Goal: Task Accomplishment & Management: Manage account settings

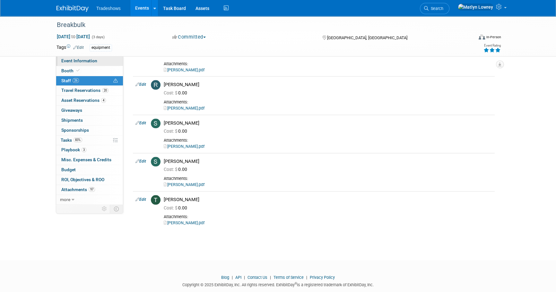
click at [89, 65] on link "Event Information" at bounding box center [89, 61] width 67 height 10
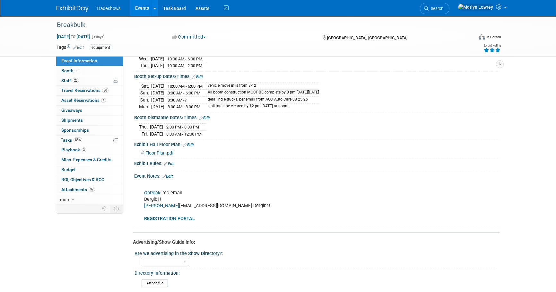
scroll to position [292, 0]
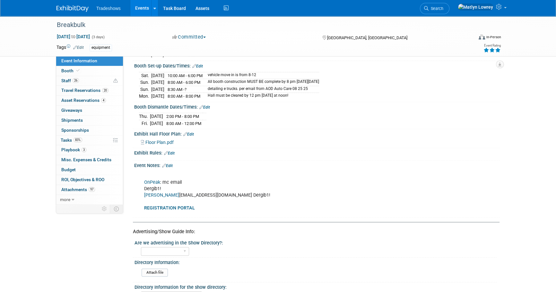
click at [171, 206] on b "REGISTRATION PORTAL" at bounding box center [169, 207] width 51 height 5
click at [141, 5] on link "Events" at bounding box center [141, 8] width 23 height 16
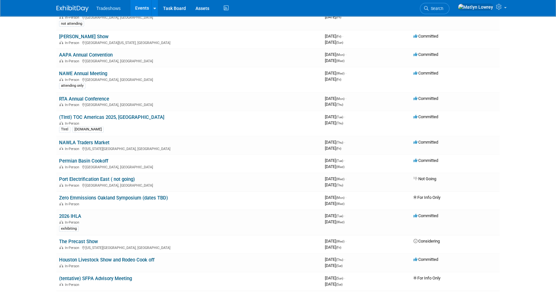
scroll to position [321, 0]
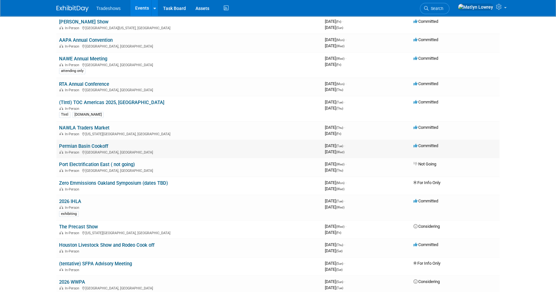
click at [71, 145] on link "Permian Basin Cookoff" at bounding box center [83, 146] width 49 height 6
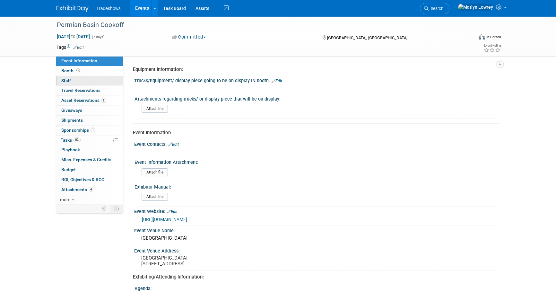
click at [80, 83] on link "0 Staff 0" at bounding box center [89, 81] width 67 height 10
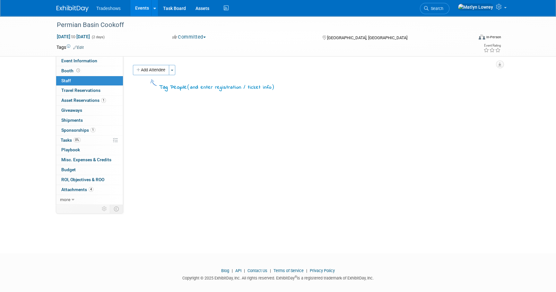
click at [144, 77] on div "Tag People ( and enter registration / ticket info )" at bounding box center [314, 84] width 362 height 15
click at [144, 76] on div "Add Attendee Toggle Dropdown Quick -Tag Attendees Apply X (me) select all cancel" at bounding box center [314, 78] width 372 height 27
click at [144, 75] on button "Add Attendee" at bounding box center [151, 70] width 36 height 10
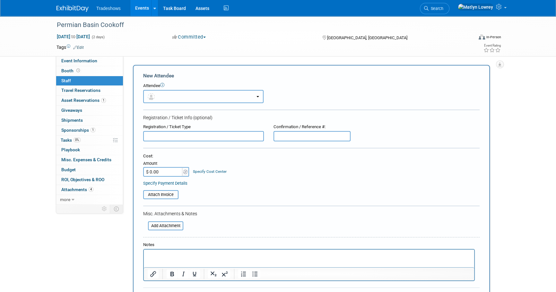
click at [158, 95] on button "button" at bounding box center [203, 96] width 120 height 13
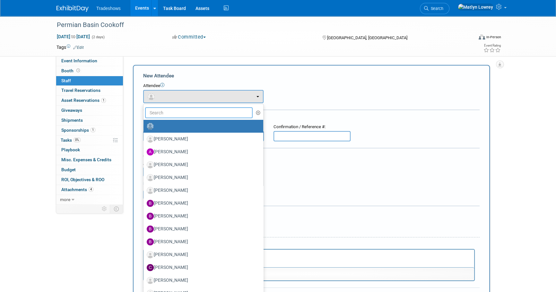
click at [158, 114] on input "text" at bounding box center [199, 112] width 108 height 11
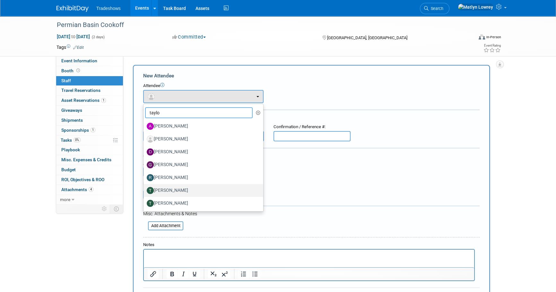
type input "taylo"
click at [168, 190] on label "Taylor Oakley" at bounding box center [202, 190] width 110 height 10
click at [145, 190] on input "Taylor Oakley" at bounding box center [142, 190] width 4 height 4
select select "6d5f772d-99cf-40a5-a3f2-72875e5a97cf"
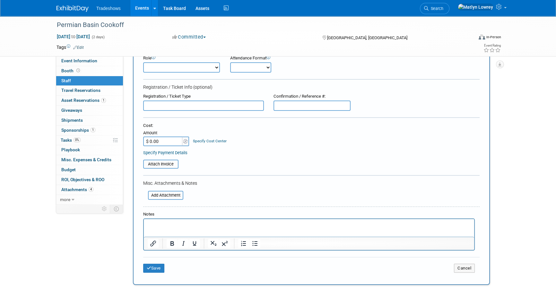
scroll to position [58, 0]
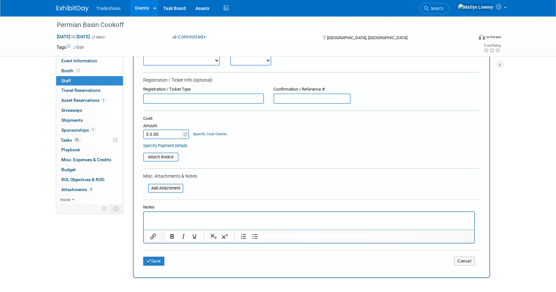
click at [161, 221] on html at bounding box center [309, 216] width 330 height 9
click at [150, 260] on icon "submit" at bounding box center [149, 261] width 4 height 4
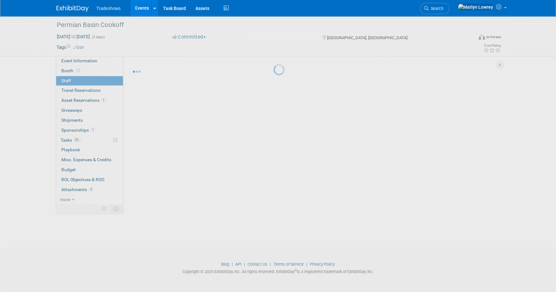
scroll to position [6, 0]
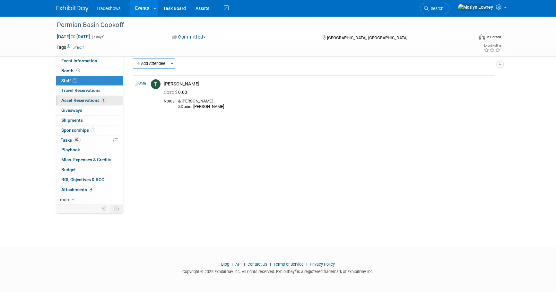
click at [80, 97] on link "1 Asset Reservations 1" at bounding box center [89, 101] width 67 height 10
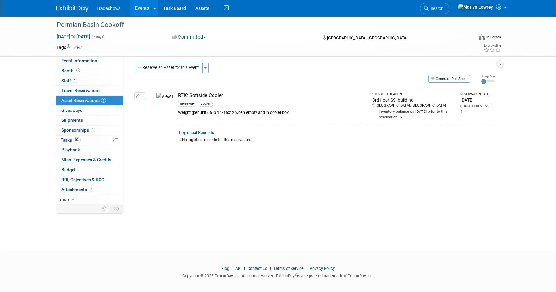
scroll to position [0, 0]
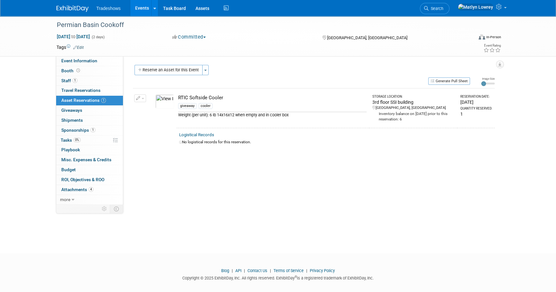
click at [138, 96] on icon "button" at bounding box center [138, 98] width 4 height 4
click at [170, 166] on div "Equipment Information: Trucks/Equipment/ display piece going to be on display I…" at bounding box center [311, 130] width 376 height 148
click at [142, 98] on span "button" at bounding box center [143, 98] width 3 height 1
click at [172, 167] on div "Equipment Information: Trucks/Equipment/ display piece going to be on display I…" at bounding box center [311, 130] width 376 height 148
click at [142, 97] on button "button" at bounding box center [140, 98] width 12 height 8
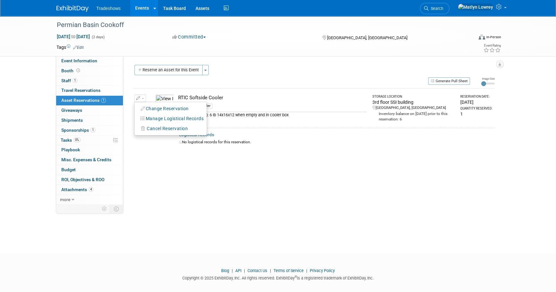
click at [158, 156] on div "Equipment Information: Trucks/Equipment/ display piece going to be on display I…" at bounding box center [311, 130] width 376 height 148
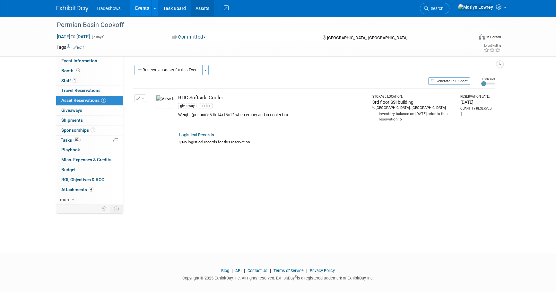
click at [205, 8] on link "Assets" at bounding box center [202, 8] width 23 height 16
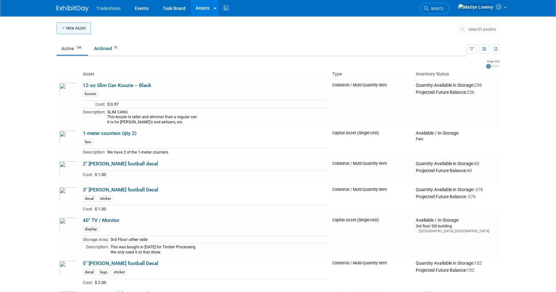
click at [90, 29] on button "New Asset" at bounding box center [74, 28] width 34 height 12
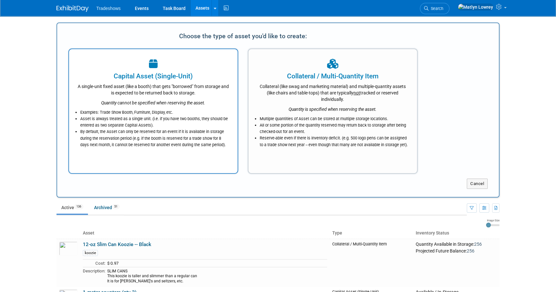
click at [162, 124] on li "Asset is always treated as a single unit. (i.e. if you have two booths, they sh…" at bounding box center [154, 122] width 149 height 13
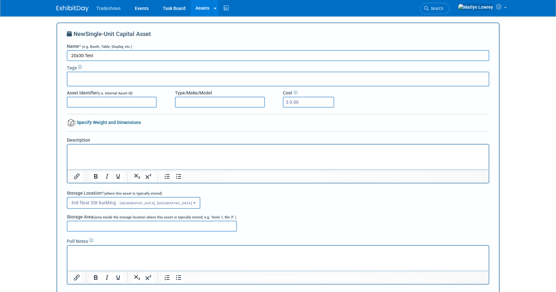
type input "20x30 Tent"
click at [305, 102] on input "$ 0.00" at bounding box center [308, 102] width 51 height 11
click at [299, 101] on input "$ 0.00" at bounding box center [308, 102] width 51 height 11
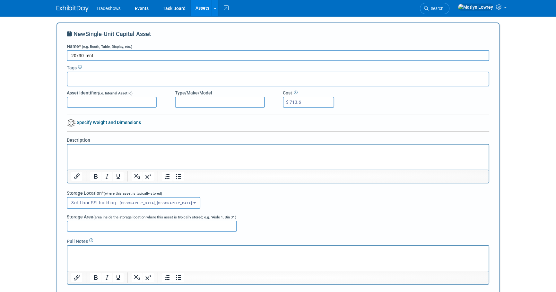
type input "$ 713.63"
click at [286, 122] on div "New Single-Unit Capital Asset Name * (e.g. Booth, Table, Display, etc.) 20x30 T…" at bounding box center [278, 166] width 423 height 273
click at [90, 206] on button "[GEOGRAPHIC_DATA], [GEOGRAPHIC_DATA]" at bounding box center [134, 203] width 134 height 12
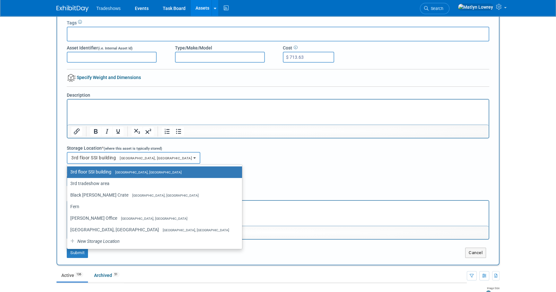
scroll to position [58, 0]
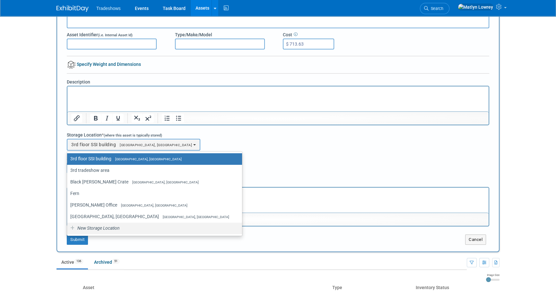
click at [119, 228] on span "New Storage Location" at bounding box center [97, 227] width 43 height 5
click at [68, 228] on input "New Storage Location" at bounding box center [66, 228] width 4 height 4
select select "0"
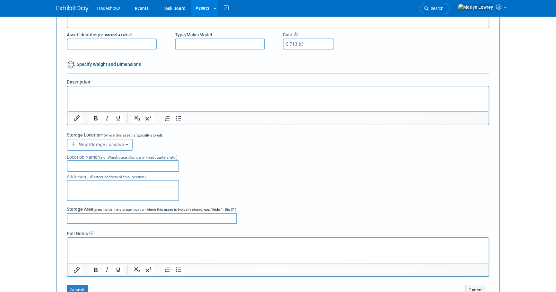
click at [83, 167] on input "text" at bounding box center [123, 166] width 112 height 12
type input "SSI Odessa"
click at [102, 193] on textarea at bounding box center [123, 190] width 112 height 21
paste textarea "[STREET_ADDRESS]"
type textarea "[STREET_ADDRESS]"
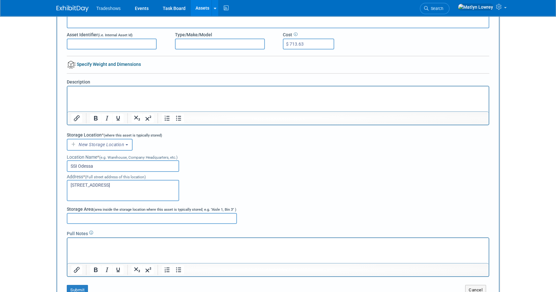
click at [105, 169] on input "SSI Odessa" at bounding box center [123, 166] width 112 height 12
type input "SSI Odessa Warehouse"
click at [93, 145] on span "New Storage Location" at bounding box center [101, 144] width 47 height 5
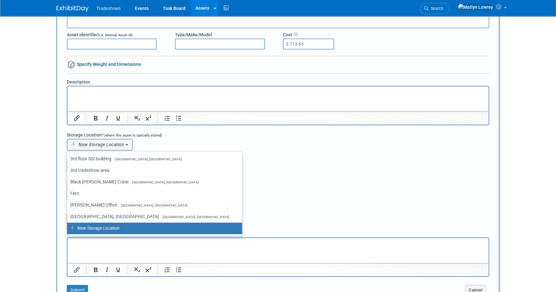
click at [228, 166] on div "Location Name * (e.g. Warehouse, Company Headquarters, etc.) SSI [GEOGRAPHIC_DA…" at bounding box center [278, 161] width 423 height 21
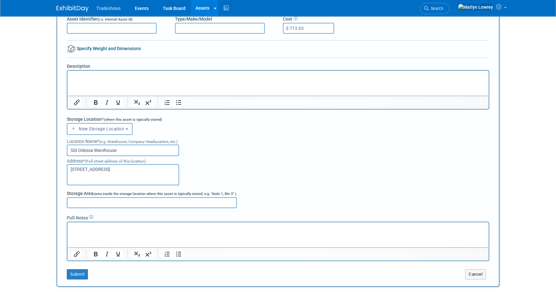
scroll to position [87, 0]
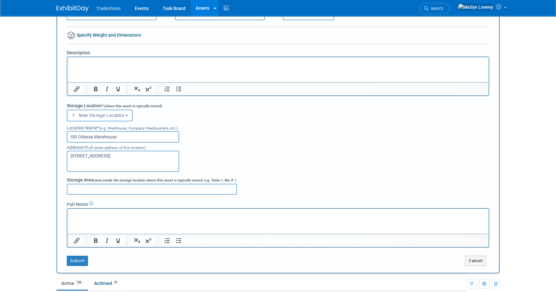
click at [93, 189] on input "Storage Area (area inside the storage location where this asset is typically st…" at bounding box center [152, 189] width 170 height 11
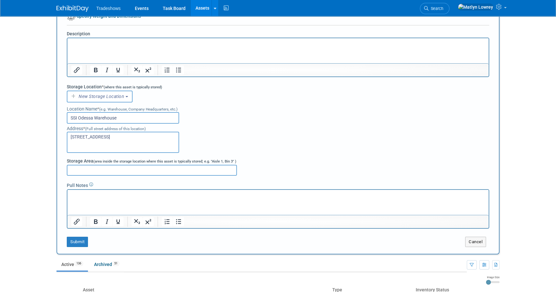
scroll to position [117, 0]
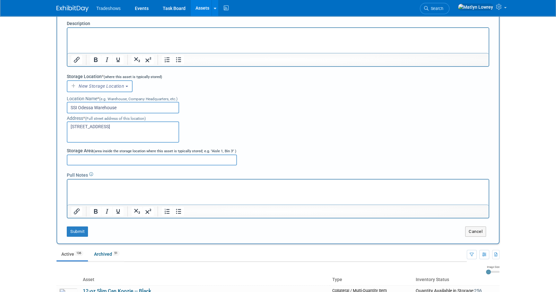
click at [94, 189] on html at bounding box center [277, 184] width 421 height 9
click at [81, 229] on button "Submit" at bounding box center [77, 231] width 21 height 10
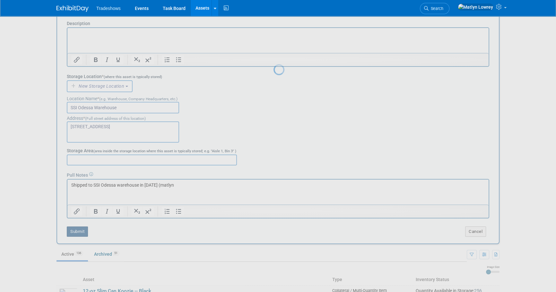
scroll to position [81, 0]
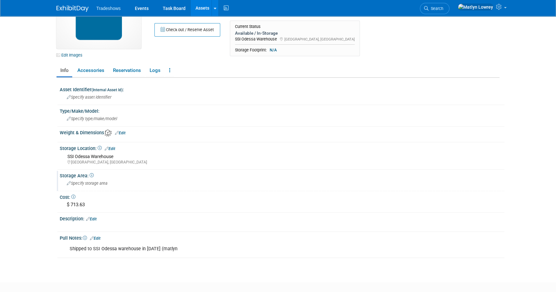
scroll to position [58, 0]
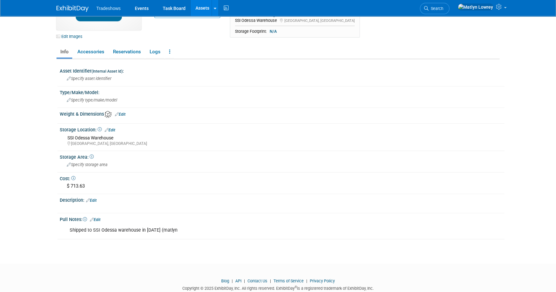
click at [95, 198] on link "Edit" at bounding box center [91, 200] width 11 height 4
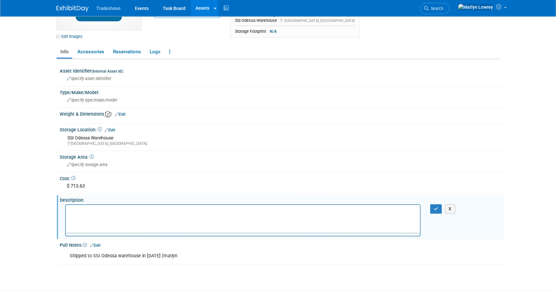
scroll to position [0, 0]
click at [128, 214] on html at bounding box center [243, 209] width 354 height 9
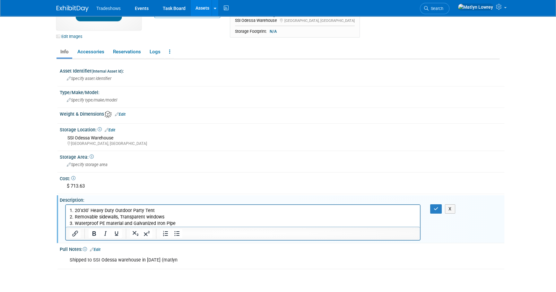
click at [180, 222] on p "3. Waterproof PE material and Galvanized Iron Pipe" at bounding box center [243, 223] width 347 height 6
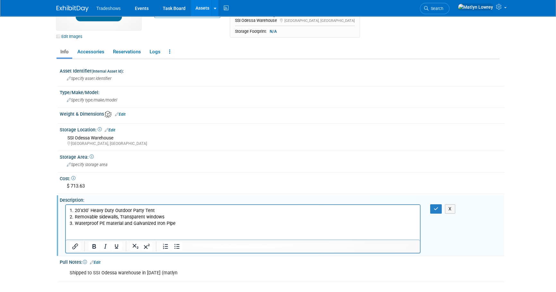
click at [94, 236] on p "Rich Text Area. Press ALT-0 for help." at bounding box center [243, 236] width 347 height 6
paste body "Rich Text Area. Press ALT-0 for help."
click at [176, 237] on p "https://www.rpmhardware.com/xy-6-9-xingyu-xy-6-9-zyb4kjtvj" at bounding box center [243, 236] width 347 height 6
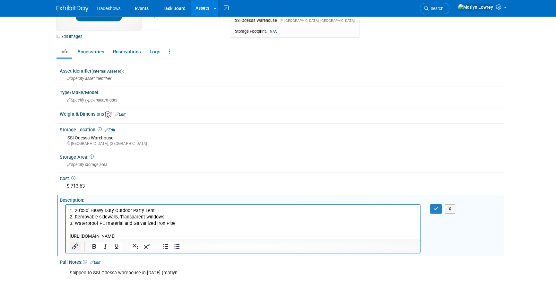
click at [78, 244] on icon "Insert/edit link" at bounding box center [75, 246] width 8 height 8
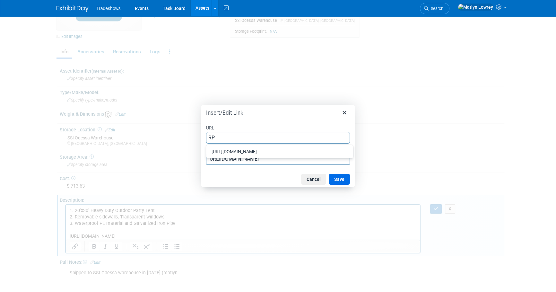
type input "R"
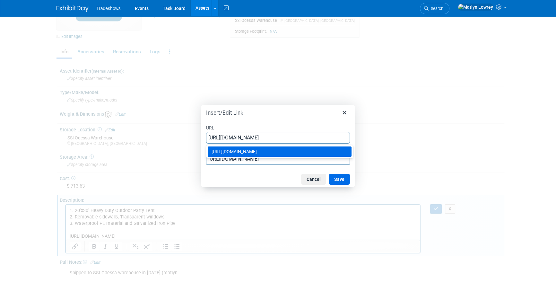
click at [254, 151] on div "https://www.rpmhardware.com/xy-6-9-xingyu-xy-6-9-zyb4kjtvj" at bounding box center [280, 152] width 137 height 8
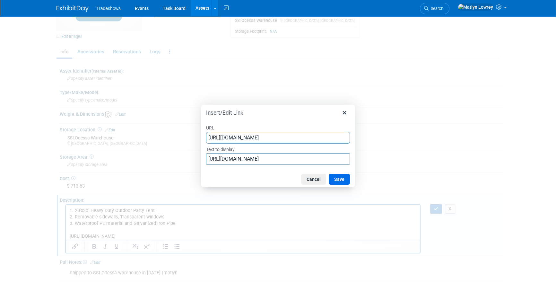
type input "https://www.rpmhardware.com/xy-6-9-xingyu-xy-6-9-zyb4kjtvj"
click at [255, 162] on input "https://www.rpmhardware.com/xy-6-9-xingyu-xy-6-9-zyb4kjtvj" at bounding box center [278, 159] width 144 height 12
type input "RPM Hardware Link"
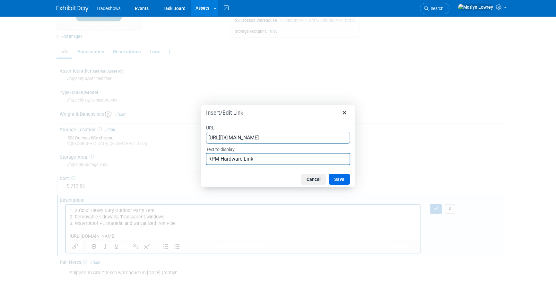
click at [347, 179] on button "Save" at bounding box center [339, 179] width 21 height 11
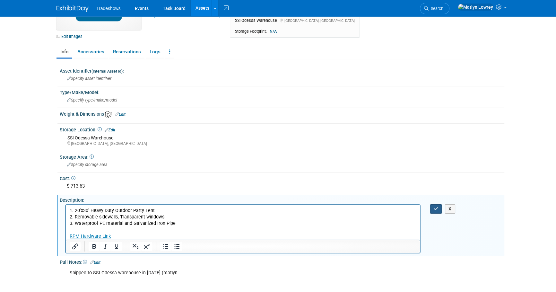
click at [433, 206] on button "button" at bounding box center [436, 208] width 12 height 9
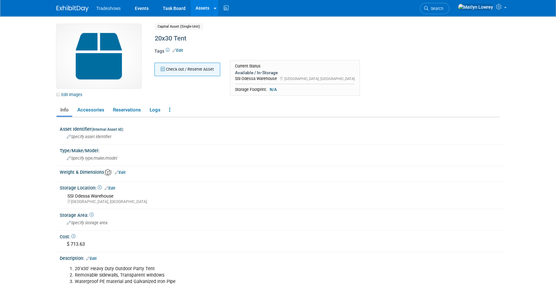
click at [205, 63] on button "Check out / Reserve Asset" at bounding box center [187, 69] width 66 height 13
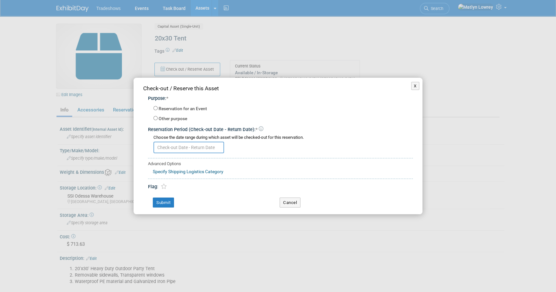
click at [177, 110] on label "Reservation for an Event" at bounding box center [183, 109] width 48 height 6
click at [158, 110] on input "Reservation for an Event" at bounding box center [156, 108] width 4 height 4
radio input "true"
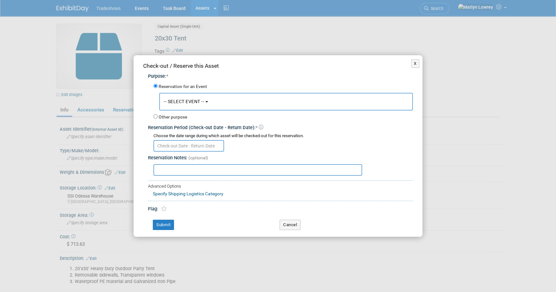
click at [184, 101] on span "-- SELECT EVENT --" at bounding box center [184, 101] width 40 height 5
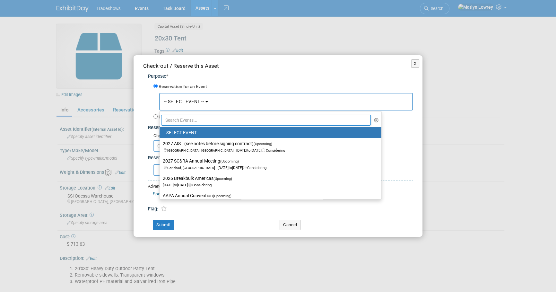
click at [198, 123] on input "text" at bounding box center [266, 120] width 210 height 11
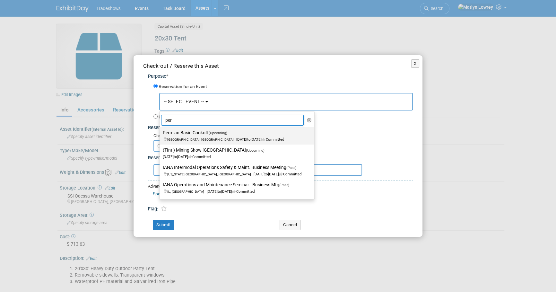
type input "per"
click at [196, 132] on label "Permian Basin Cookoff (Upcoming) Midland, TX Nov 11, 2025 to Nov 12, 2025 Commi…" at bounding box center [235, 135] width 145 height 15
click at [161, 132] on input "Permian Basin Cookoff (Upcoming) Midland, TX Nov 11, 2025 to Nov 12, 2025 Commi…" at bounding box center [158, 133] width 4 height 4
select select "11150022"
select select "10"
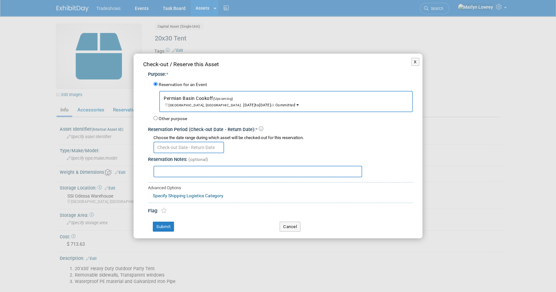
click at [188, 146] on input "text" at bounding box center [189, 148] width 71 height 12
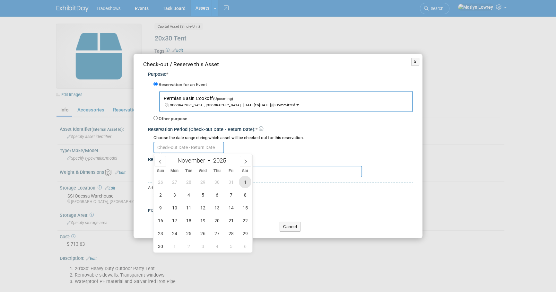
click at [244, 186] on span "1" at bounding box center [245, 182] width 13 height 13
type input "Nov 1, 2025"
click at [249, 179] on span "1" at bounding box center [245, 182] width 13 height 13
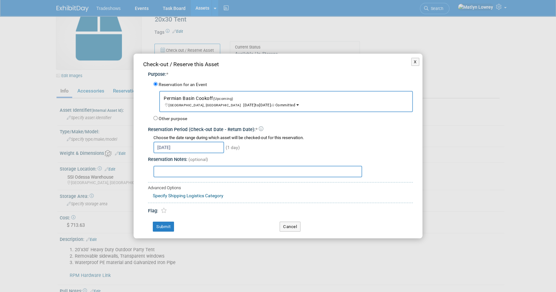
scroll to position [29, 0]
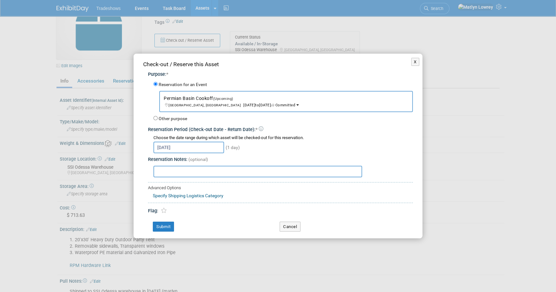
click at [187, 173] on input "text" at bounding box center [258, 172] width 209 height 12
type input "Staying at Odessa"
click at [173, 147] on input "Nov 1, 2025" at bounding box center [189, 148] width 71 height 12
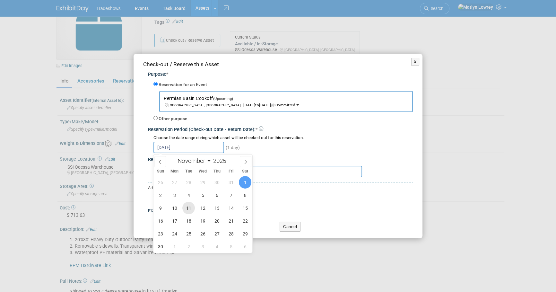
click at [192, 209] on span "11" at bounding box center [188, 208] width 13 height 13
click at [212, 207] on span "13" at bounding box center [217, 208] width 13 height 13
type input "Nov 11, 2025 to Nov 13, 2025"
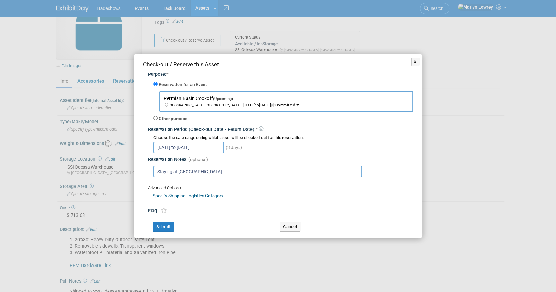
click at [251, 152] on div "Nov 11, 2025 to Nov 13, 2025 (3 days)" at bounding box center [283, 147] width 259 height 13
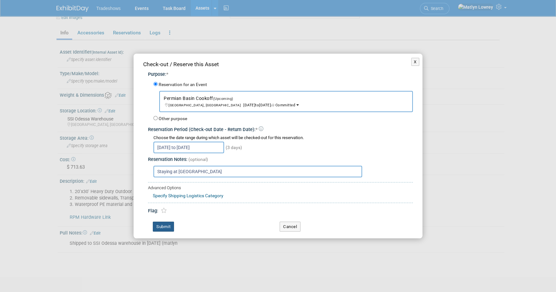
scroll to position [87, 0]
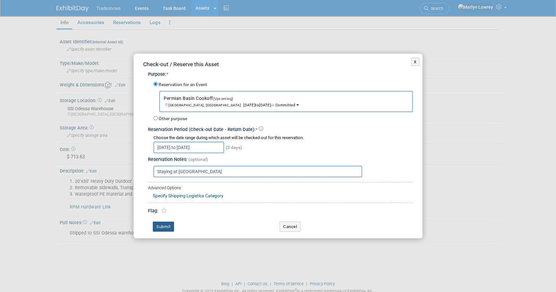
click at [160, 228] on button "Submit" at bounding box center [163, 227] width 21 height 10
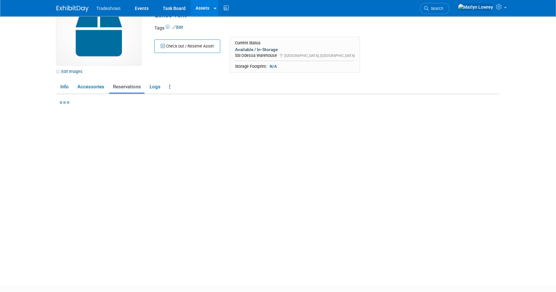
scroll to position [0, 0]
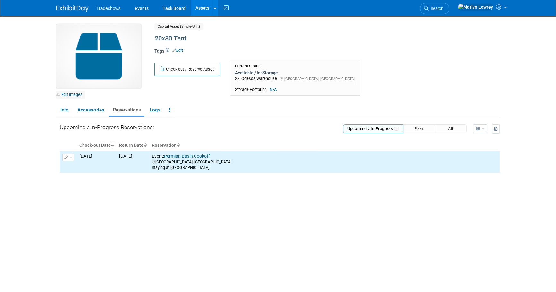
click at [68, 93] on link "Edit Images" at bounding box center [71, 95] width 29 height 8
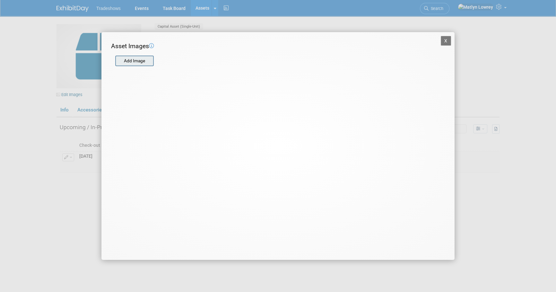
click at [139, 59] on input "file" at bounding box center [115, 61] width 76 height 10
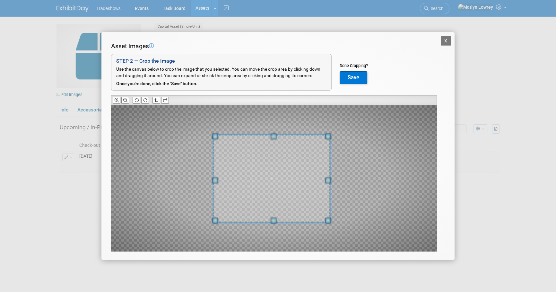
click at [264, 181] on span at bounding box center [271, 179] width 117 height 88
click at [123, 99] on button at bounding box center [125, 100] width 8 height 7
click at [260, 147] on span at bounding box center [269, 179] width 117 height 88
click at [351, 78] on button "Save" at bounding box center [354, 77] width 28 height 13
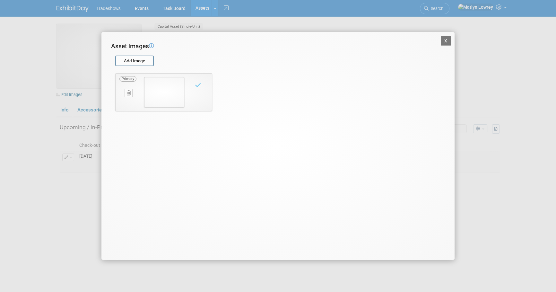
click at [444, 41] on button "X" at bounding box center [446, 41] width 10 height 10
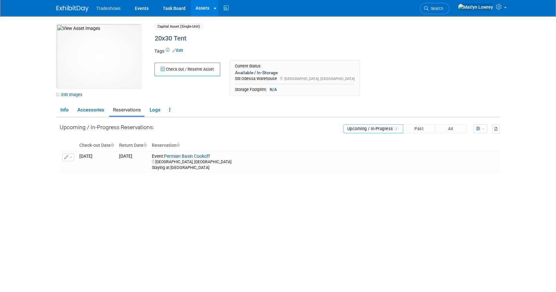
click at [135, 226] on div "Upcoming / In-Progress Reservations: Upcoming / In-Progress 1 Past All" at bounding box center [280, 198] width 440 height 163
click at [62, 92] on link "Edit Images" at bounding box center [71, 95] width 29 height 8
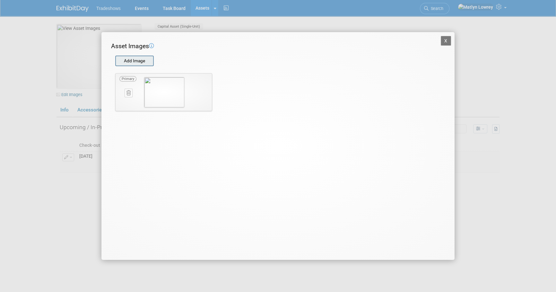
click at [139, 58] on input "file" at bounding box center [115, 61] width 76 height 10
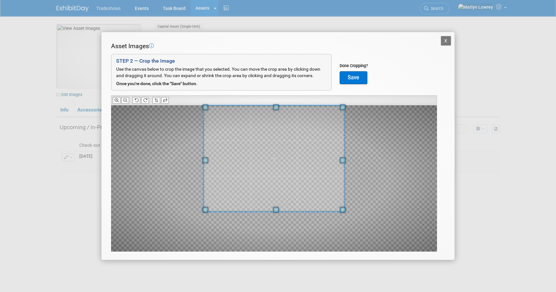
click at [257, 103] on div "Asset Images Add Image STEP 2 — Crop the Image Use the canvas below to crop the…" at bounding box center [278, 157] width 334 height 230
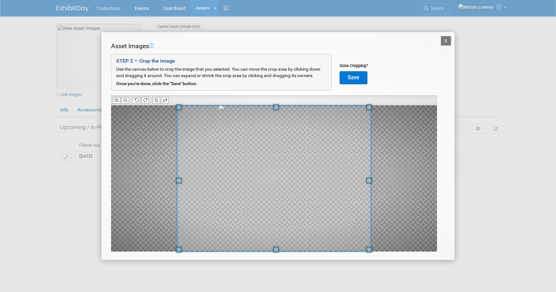
click at [275, 252] on div "Asset Images Add Image STEP 2 — Crop the Image Use the canvas below to crop the…" at bounding box center [278, 157] width 334 height 230
click at [352, 77] on button "Save" at bounding box center [354, 77] width 28 height 13
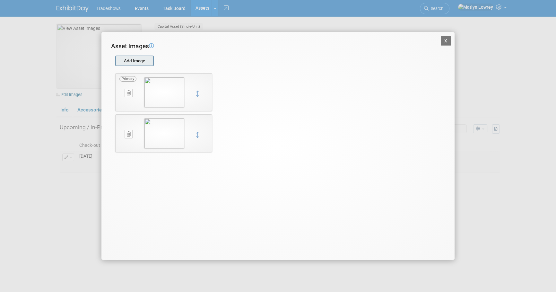
click at [142, 63] on input "file" at bounding box center [115, 61] width 76 height 10
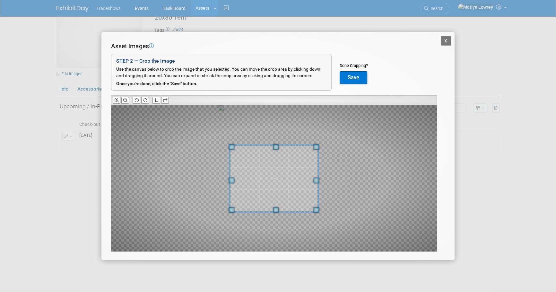
scroll to position [29, 0]
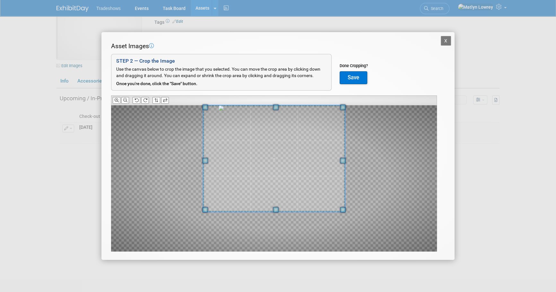
click at [271, 105] on div at bounding box center [274, 158] width 142 height 106
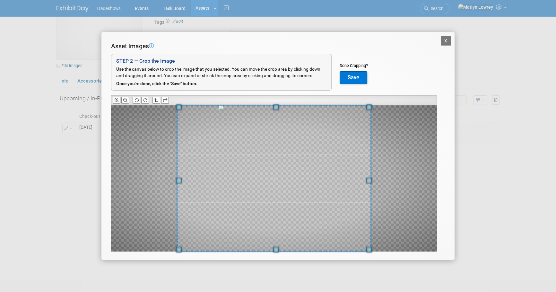
click at [283, 250] on div at bounding box center [274, 178] width 326 height 146
click at [292, 290] on div "X Asset Images Add Image STEP 2 — Crop the Image Use the canvas below to crop t…" at bounding box center [278, 146] width 556 height 292
click at [355, 77] on button "Save" at bounding box center [354, 77] width 28 height 13
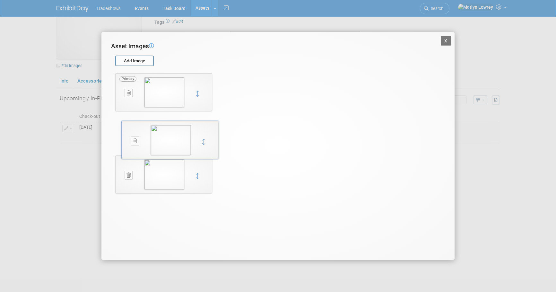
drag, startPoint x: 198, startPoint y: 177, endPoint x: 204, endPoint y: 143, distance: 35.3
click at [447, 40] on button "X" at bounding box center [446, 41] width 10 height 10
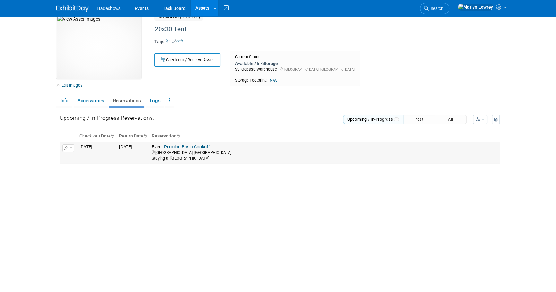
scroll to position [0, 0]
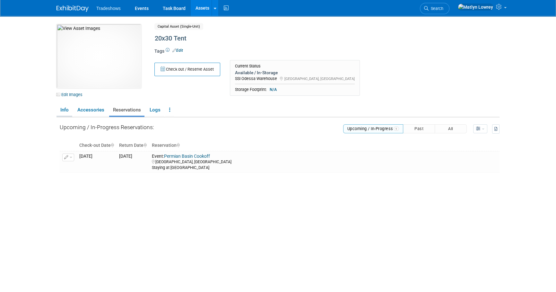
click at [70, 110] on link "Info" at bounding box center [65, 109] width 16 height 11
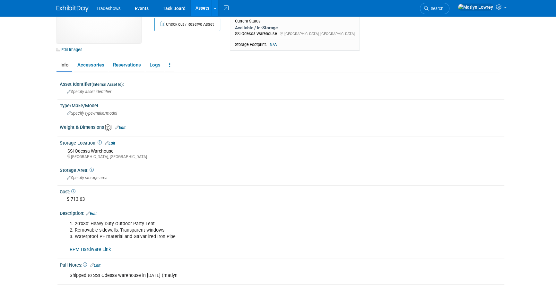
scroll to position [58, 0]
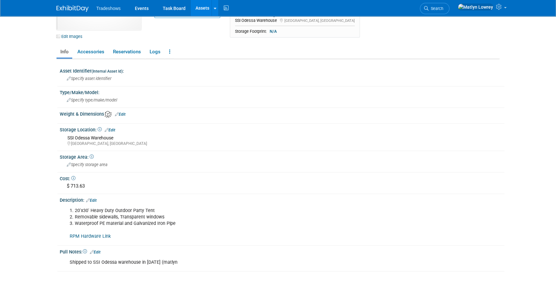
click at [122, 114] on link "Edit" at bounding box center [120, 114] width 11 height 4
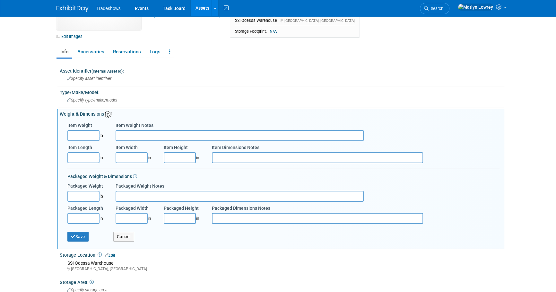
click at [86, 160] on input "Item Length" at bounding box center [83, 157] width 32 height 11
type input "20.00"
type input "30.00"
click at [182, 155] on input "Item Height" at bounding box center [180, 157] width 32 height 11
click at [185, 156] on input "Item Height" at bounding box center [180, 157] width 32 height 11
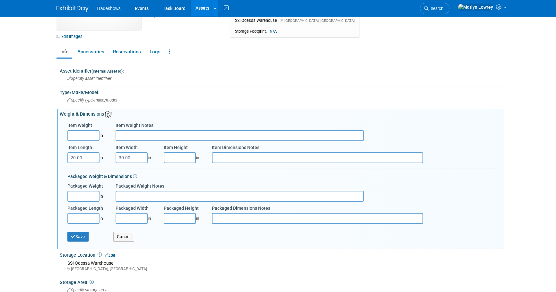
paste input "141.73"
type input "141.73"
click at [95, 157] on input "20.00" at bounding box center [83, 157] width 32 height 11
type input "2"
type input "20.00"
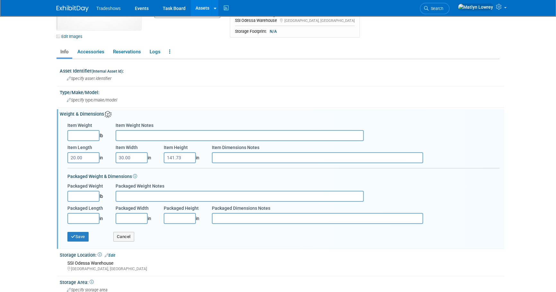
click at [180, 177] on div "Packaged Weight & Dimensions" at bounding box center [283, 174] width 432 height 12
click at [190, 157] on input "141.73" at bounding box center [180, 157] width 32 height 11
click at [189, 159] on input "141.73" at bounding box center [180, 157] width 32 height 11
click at [231, 156] on input "Item Dimensions Notes" at bounding box center [317, 157] width 211 height 11
click at [302, 156] on input "20x30feet and then" at bounding box center [317, 157] width 211 height 11
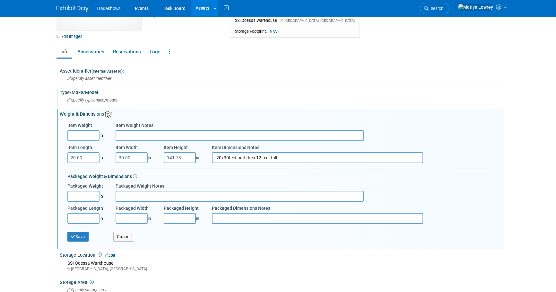
type input "20x30feet and then 12 feet tall"
click at [272, 101] on div "Specify type/make/model" at bounding box center [282, 100] width 435 height 10
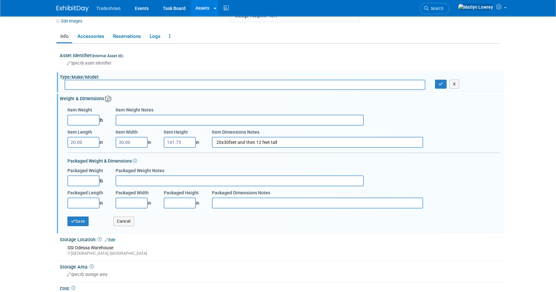
scroll to position [87, 0]
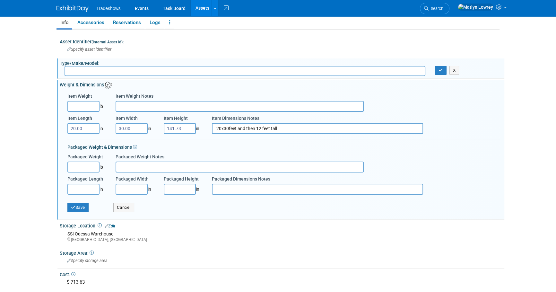
click at [293, 212] on div "Save Cancel" at bounding box center [283, 207] width 432 height 22
click at [80, 208] on button "Save" at bounding box center [77, 208] width 21 height 10
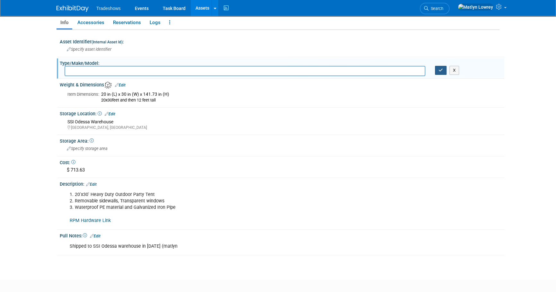
click at [444, 70] on button "button" at bounding box center [441, 70] width 12 height 9
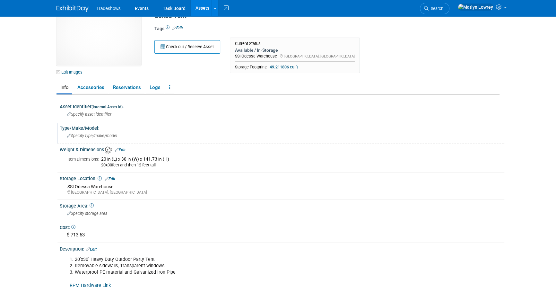
scroll to position [0, 0]
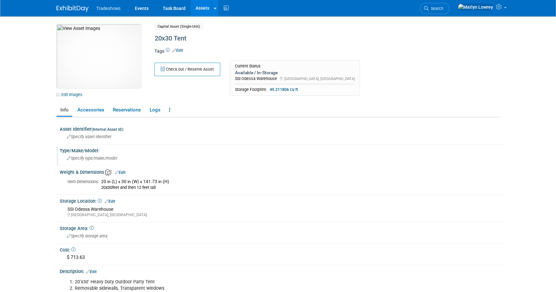
click at [54, 92] on div "10048196-10729305-c91c3725-0199-484b-857d-3a298d2fc5f7.jpg Edit Images" at bounding box center [101, 61] width 98 height 74
click at [59, 93] on icon at bounding box center [58, 94] width 4 height 4
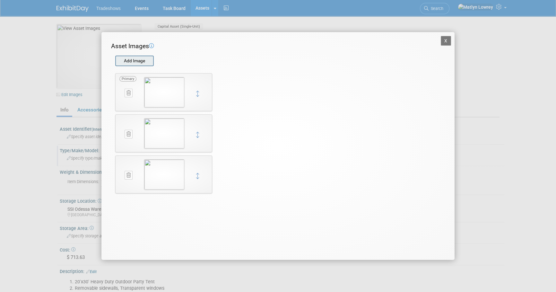
click at [132, 65] on input "file" at bounding box center [115, 61] width 76 height 10
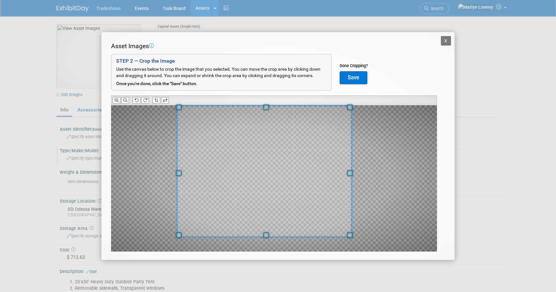
click at [114, 104] on div "Asset Images Add Image STEP 2 — Crop the Image Use the canvas below to crop the…" at bounding box center [278, 157] width 334 height 230
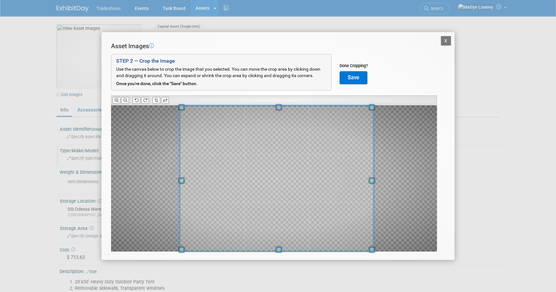
click at [425, 256] on div "Asset Images Add Image STEP 2 — Crop the Image Use the canvas below to crop the…" at bounding box center [278, 157] width 334 height 230
click at [126, 101] on icon at bounding box center [125, 100] width 4 height 4
click at [225, 132] on span at bounding box center [275, 178] width 194 height 146
click at [350, 81] on button "Save" at bounding box center [354, 77] width 28 height 13
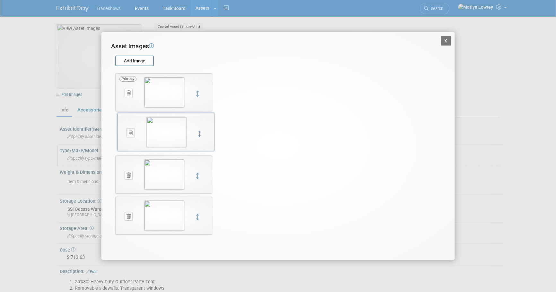
drag, startPoint x: 199, startPoint y: 216, endPoint x: 202, endPoint y: 133, distance: 83.5
drag, startPoint x: 198, startPoint y: 217, endPoint x: 198, endPoint y: 163, distance: 54.0
click at [445, 42] on button "X" at bounding box center [446, 41] width 10 height 10
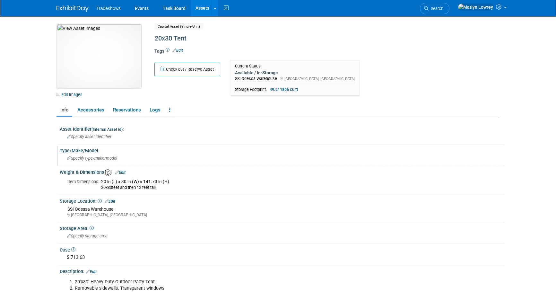
click at [94, 74] on img at bounding box center [99, 56] width 85 height 64
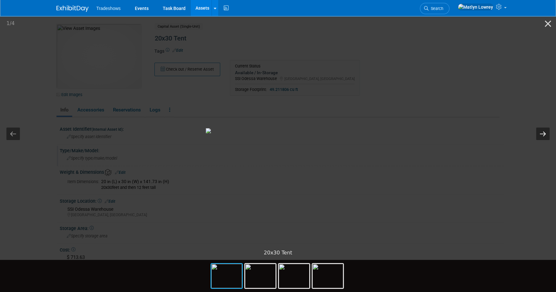
click at [539, 135] on button "Next slide" at bounding box center [542, 133] width 13 height 13
click at [505, 162] on picture at bounding box center [278, 130] width 556 height 231
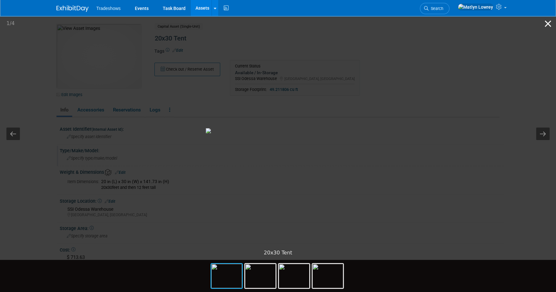
click at [545, 22] on button "Close gallery" at bounding box center [548, 23] width 16 height 15
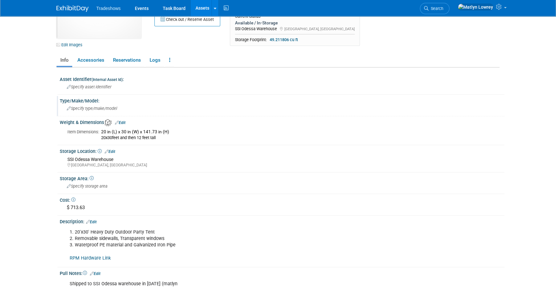
scroll to position [87, 0]
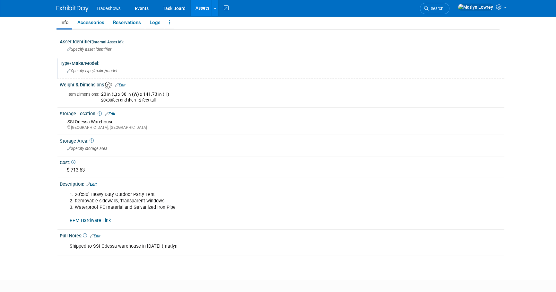
click at [95, 182] on link "Edit" at bounding box center [91, 184] width 11 height 4
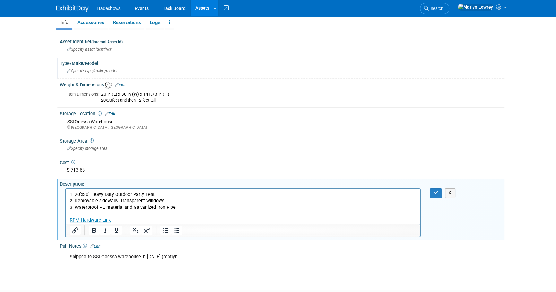
scroll to position [0, 0]
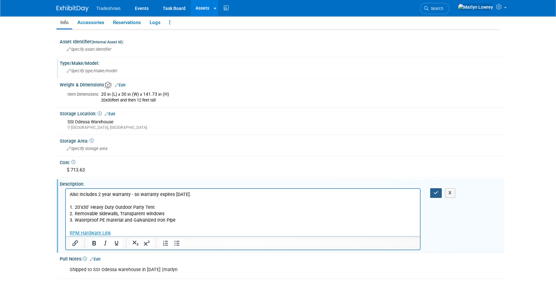
click at [435, 190] on icon "button" at bounding box center [436, 192] width 5 height 4
